Goal: Find specific page/section: Find specific page/section

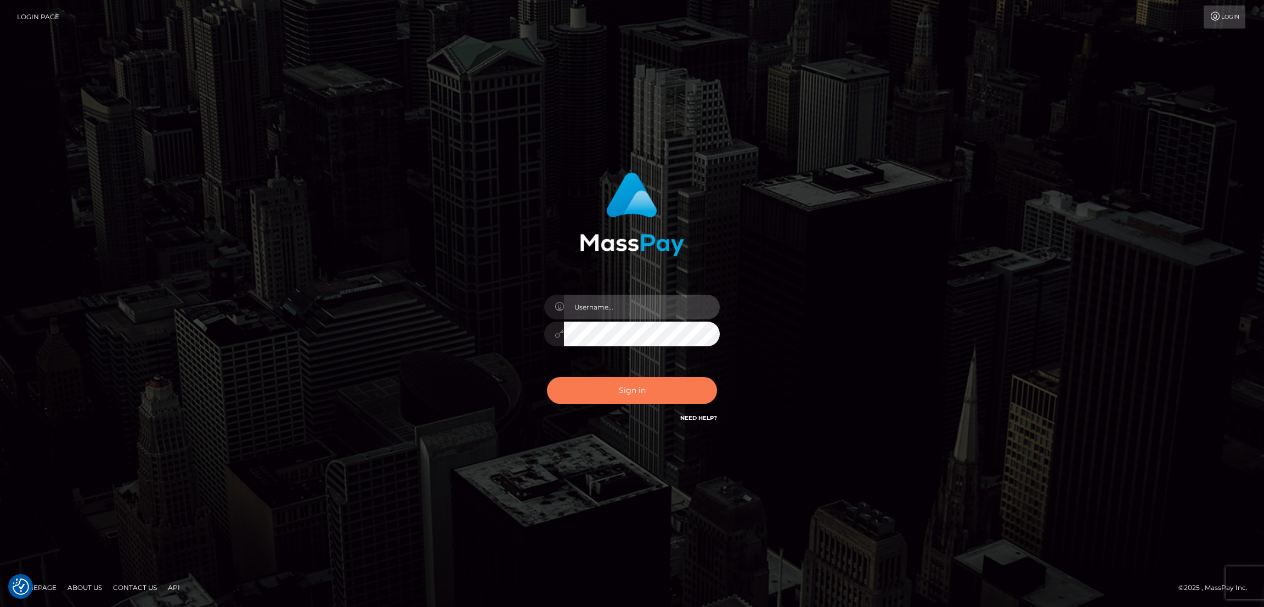
type input "by.es2"
click at [640, 395] on button "Sign in" at bounding box center [632, 390] width 170 height 27
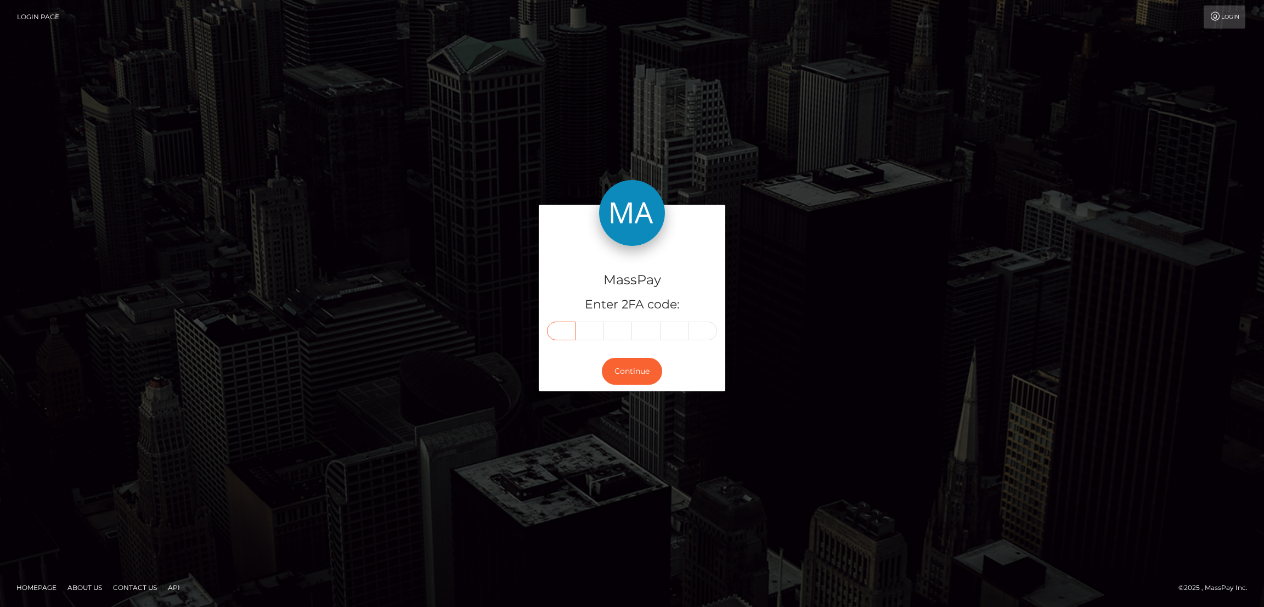
click at [557, 329] on input "text" at bounding box center [561, 330] width 29 height 19
paste input "2"
type input "2"
type input "9"
type input "5"
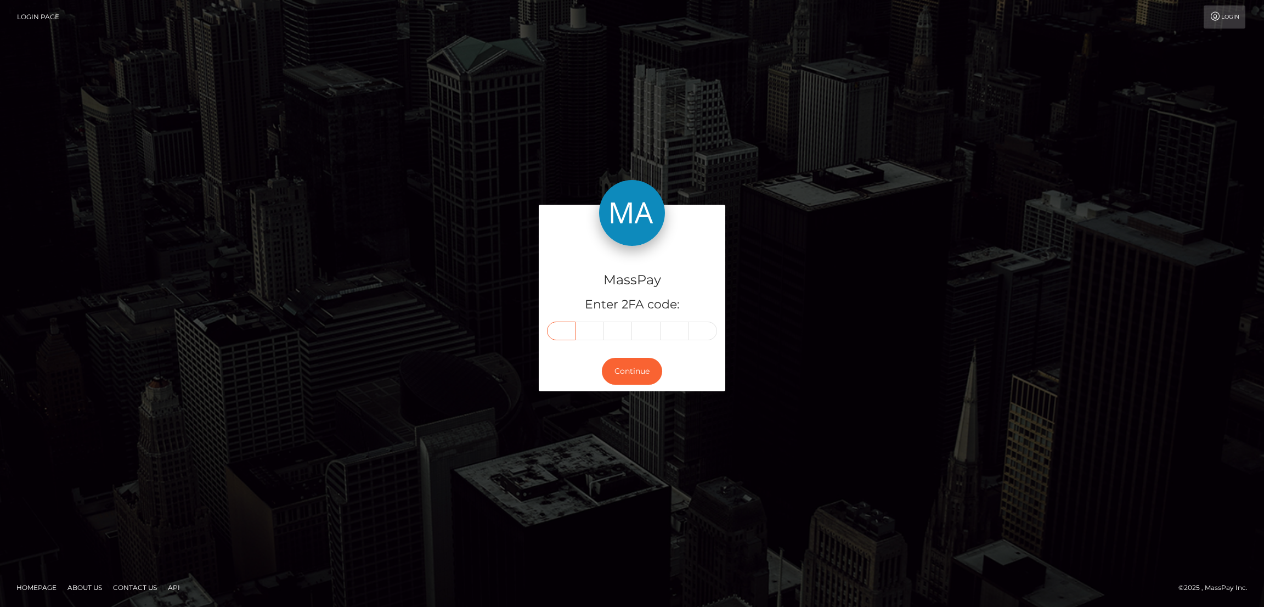
type input "5"
type input "0"
type input "2"
click at [635, 366] on button "Continue" at bounding box center [632, 371] width 60 height 27
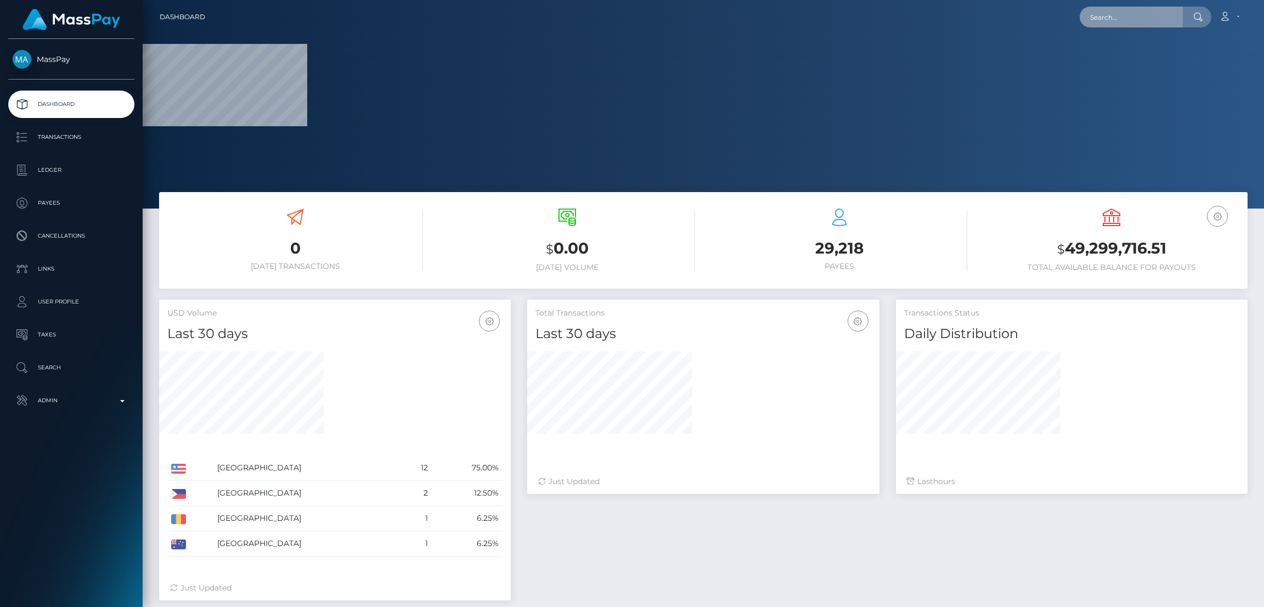
click at [1131, 18] on input "text" at bounding box center [1131, 17] width 103 height 21
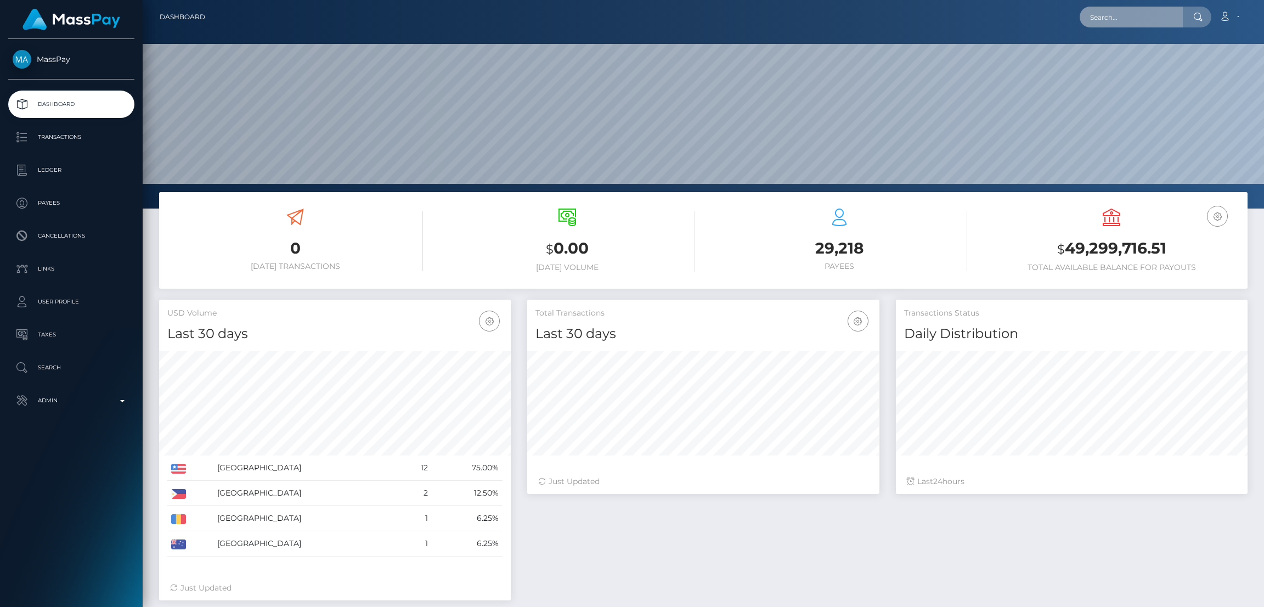
scroll to position [195, 352]
paste input "[EMAIL_ADDRESS][DOMAIN_NAME]"
type input "[EMAIL_ADDRESS][DOMAIN_NAME]"
click at [1121, 53] on link "Carl Apilado" at bounding box center [1124, 57] width 88 height 20
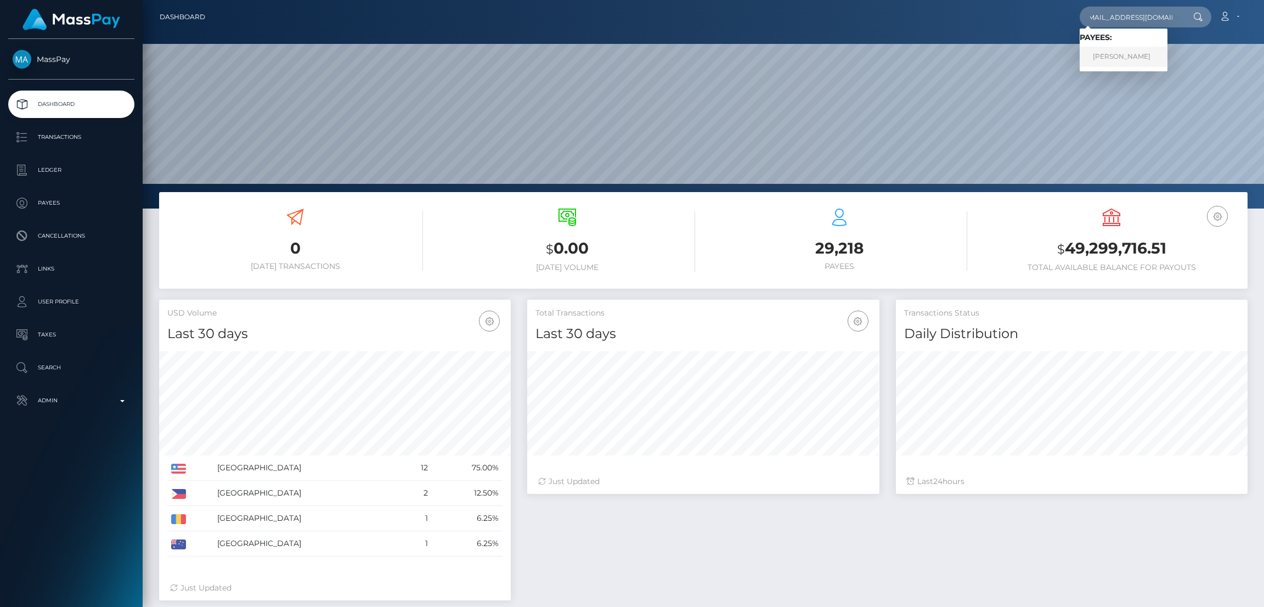
scroll to position [0, 0]
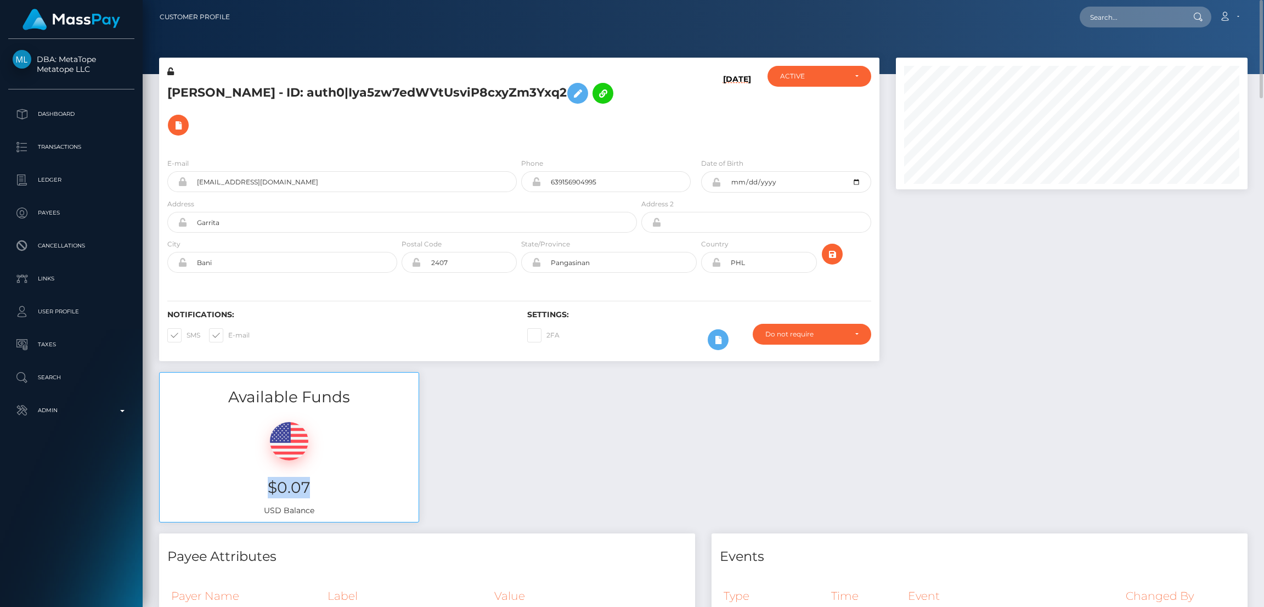
drag, startPoint x: 255, startPoint y: 456, endPoint x: 344, endPoint y: 456, distance: 89.4
click at [344, 477] on h3 "$0.07" at bounding box center [289, 487] width 242 height 21
copy h3 "$0.07"
